Goal: Navigation & Orientation: Find specific page/section

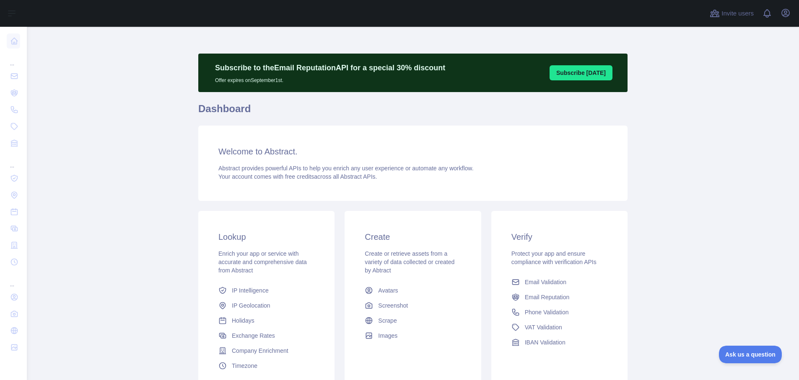
click at [172, 220] on main "Subscribe to the Email Reputation API for a special 30 % discount Offer expires…" at bounding box center [413, 204] width 772 height 354
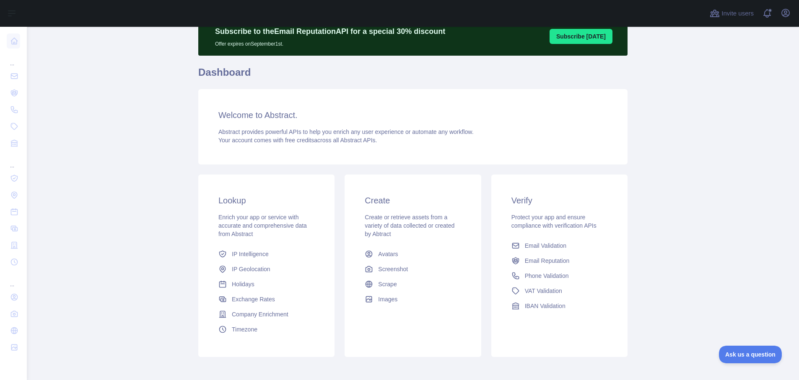
scroll to position [41, 0]
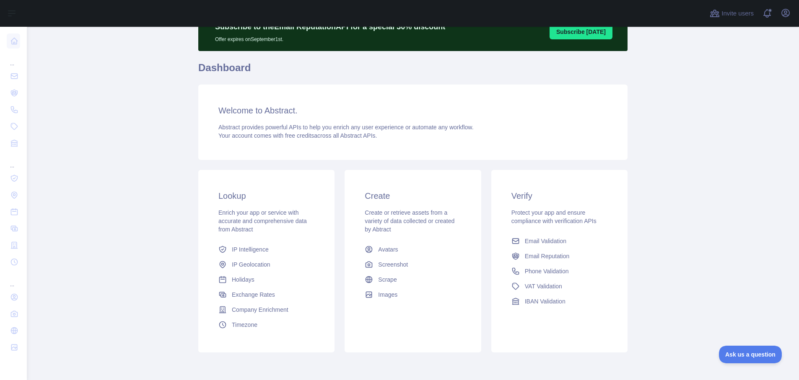
click at [533, 202] on div "Verify Protect your app and ensure compliance with verification APIs Email Vali…" at bounding box center [559, 249] width 136 height 159
click at [531, 241] on span "Email Validation" at bounding box center [545, 241] width 41 height 8
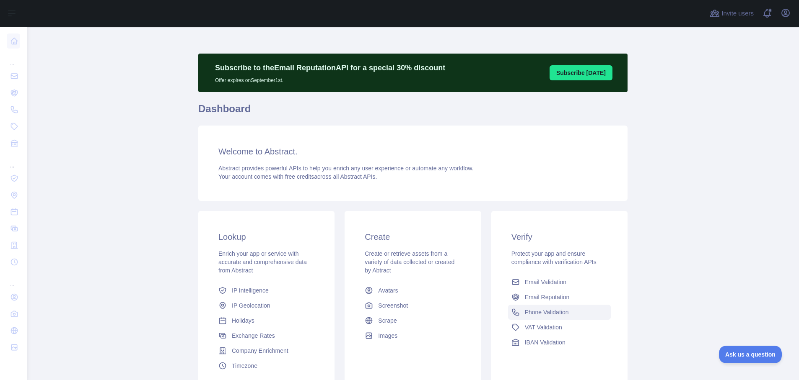
click at [567, 312] on link "Phone Validation" at bounding box center [559, 312] width 103 height 15
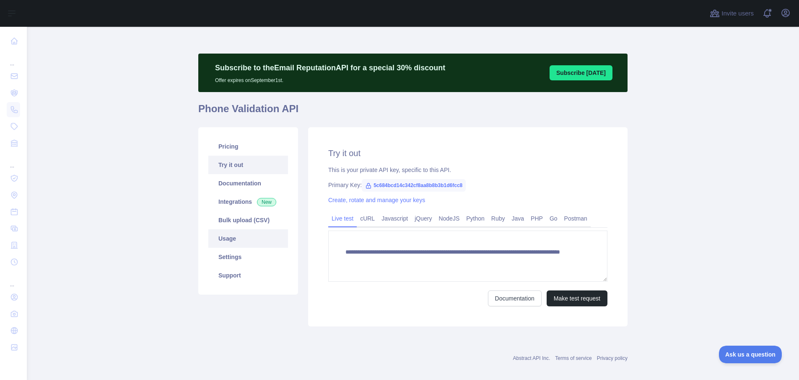
click at [228, 244] on link "Usage" at bounding box center [248, 239] width 80 height 18
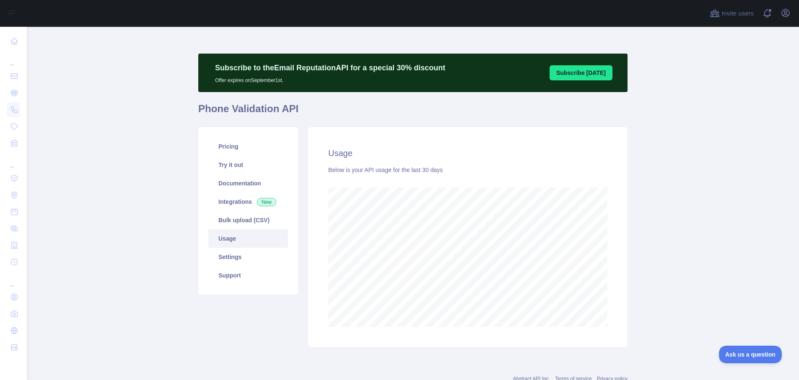
scroll to position [354, 766]
click at [696, 235] on main "Subscribe to the Email Reputation API for a special 30 % discount Offer expires…" at bounding box center [413, 204] width 772 height 354
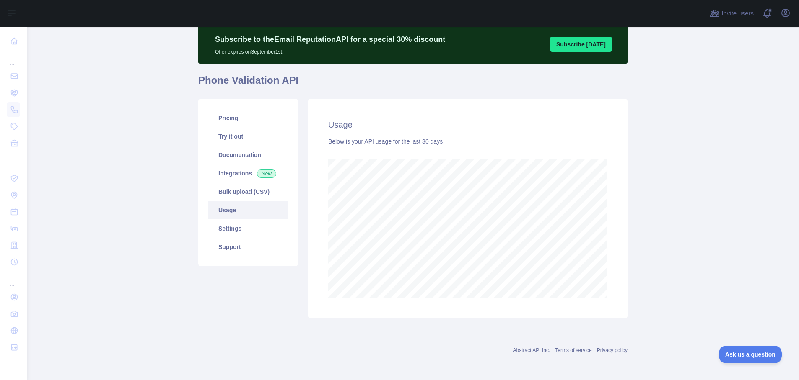
scroll to position [29, 0]
click at [687, 233] on main "Subscribe to the Email Reputation API for a special 30 % discount Offer expires…" at bounding box center [413, 204] width 772 height 354
click at [688, 224] on main "Subscribe to the Email Reputation API for a special 30 % discount Offer expires…" at bounding box center [413, 204] width 772 height 354
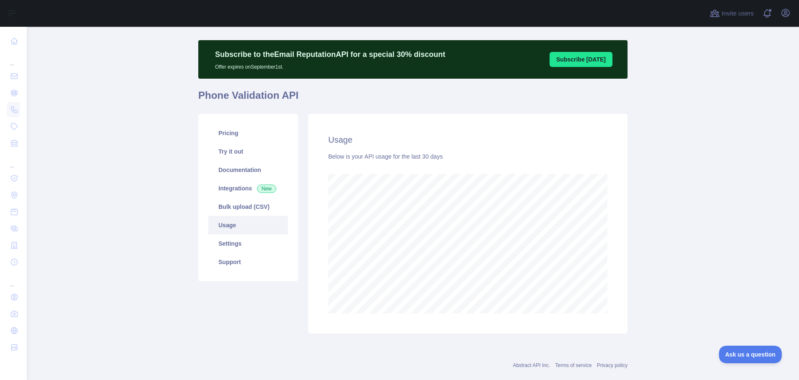
scroll to position [0, 0]
